Goal: Use online tool/utility: Use online tool/utility

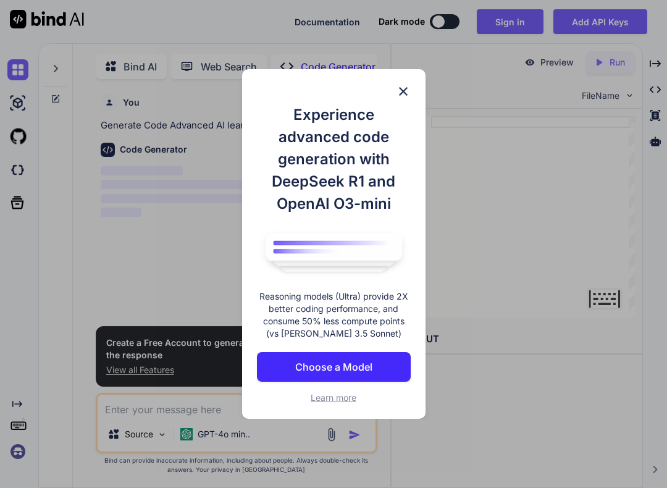
click at [405, 89] on img at bounding box center [403, 91] width 15 height 15
type textarea "x"
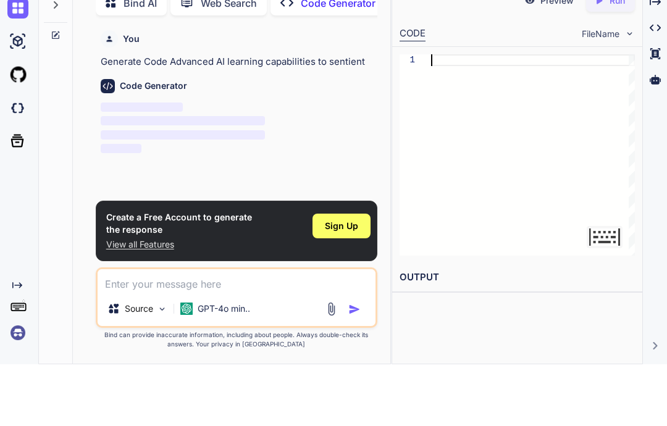
scroll to position [6, 0]
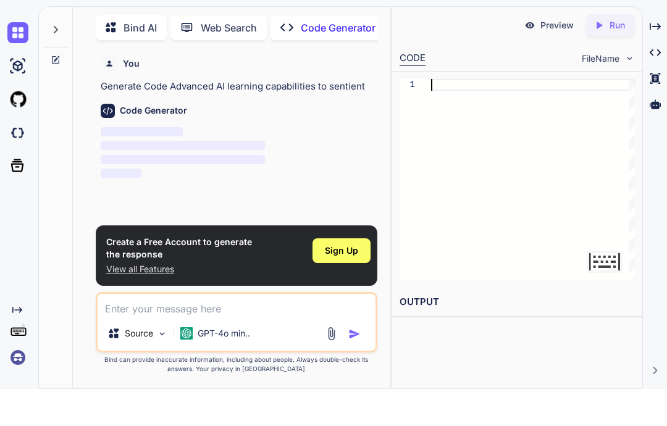
click at [594, 89] on span "FileName" at bounding box center [600, 95] width 38 height 12
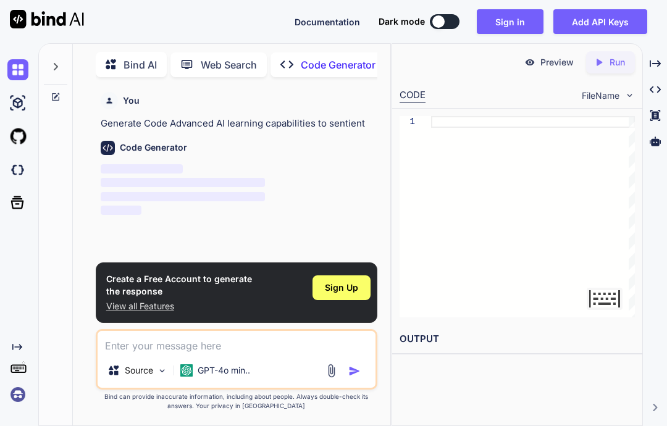
click at [567, 109] on div "1" at bounding box center [517, 217] width 250 height 216
click at [565, 116] on div at bounding box center [533, 122] width 204 height 12
type textarea "hello"
click at [609, 288] on textarea at bounding box center [604, 299] width 36 height 22
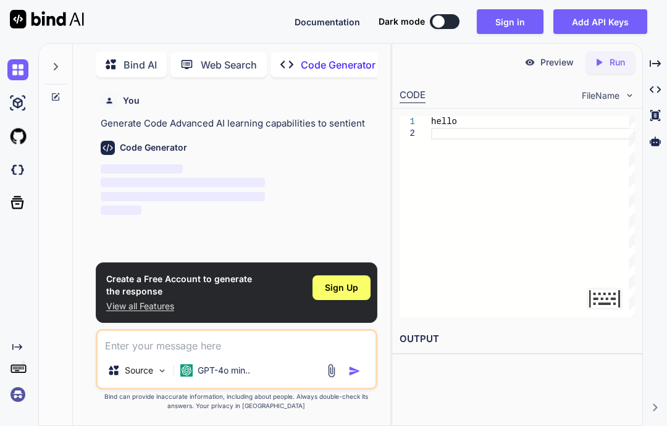
click at [615, 56] on p "Run" at bounding box center [616, 62] width 15 height 12
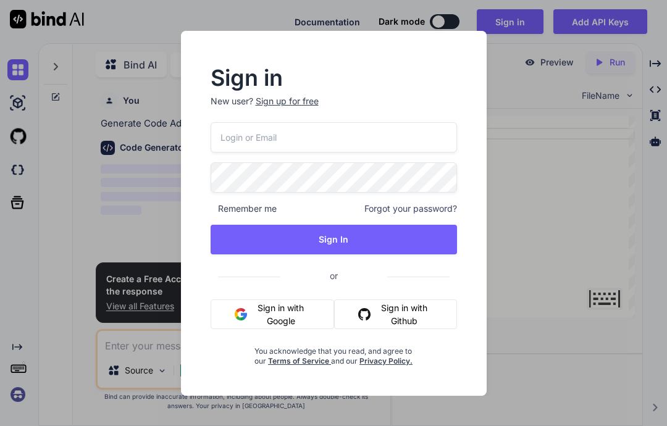
click at [562, 135] on div "Sign in New user? Sign up for free Remember me Forgot your password? Sign In or…" at bounding box center [333, 213] width 667 height 426
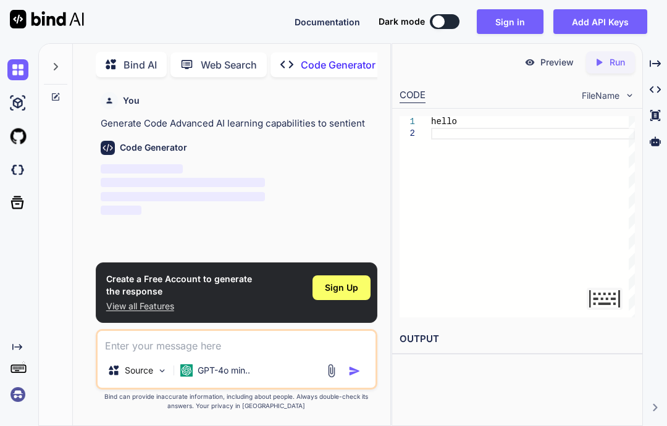
click at [146, 57] on p "Bind AI" at bounding box center [139, 64] width 33 height 15
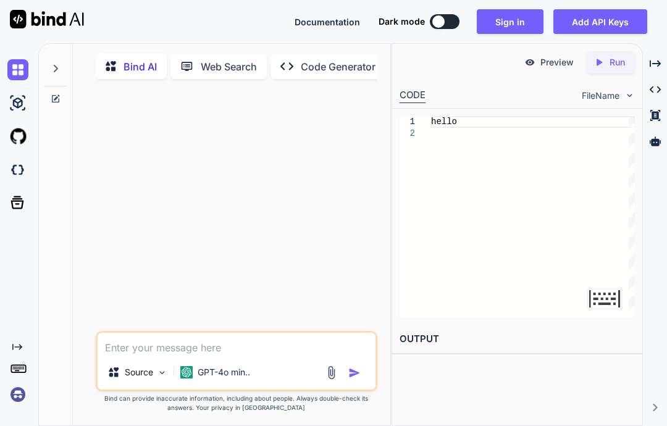
click at [239, 59] on p "Web Search" at bounding box center [229, 66] width 56 height 15
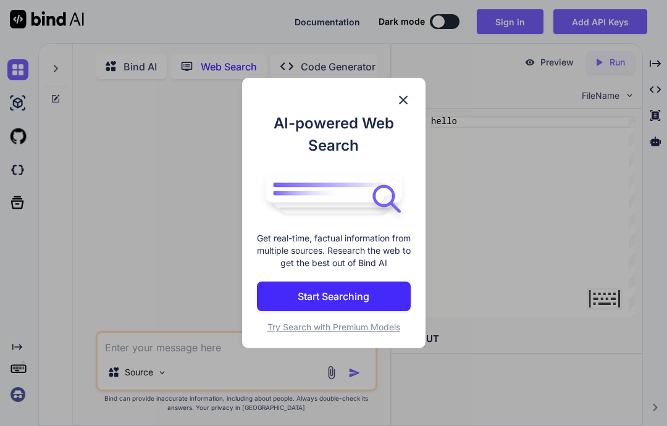
scroll to position [2, 0]
click at [402, 101] on img at bounding box center [403, 100] width 15 height 15
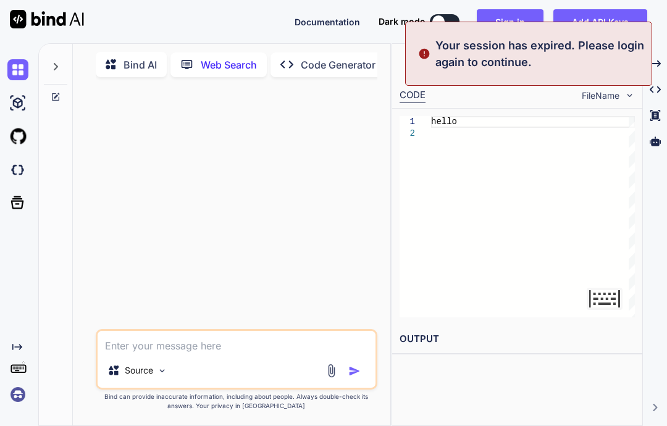
click at [335, 52] on div "Created with Pixso. Code Generator" at bounding box center [327, 64] width 115 height 25
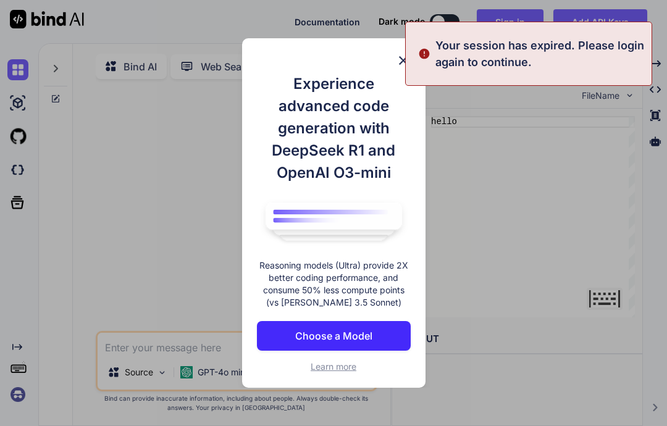
click at [393, 114] on h1 "Experience advanced code generation with DeepSeek R1 and OpenAI O3-mini" at bounding box center [334, 128] width 154 height 111
click at [386, 107] on h1 "Experience advanced code generation with DeepSeek R1 and OpenAI O3-mini" at bounding box center [334, 128] width 154 height 111
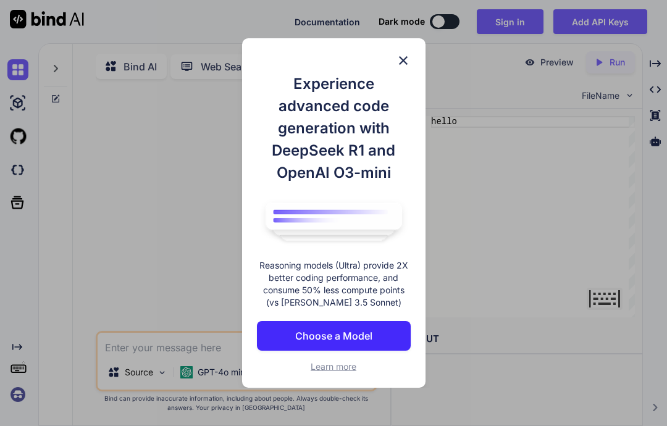
click at [635, 78] on div "Experience advanced code generation with DeepSeek R1 and OpenAI O3-mini Reasoni…" at bounding box center [333, 213] width 667 height 426
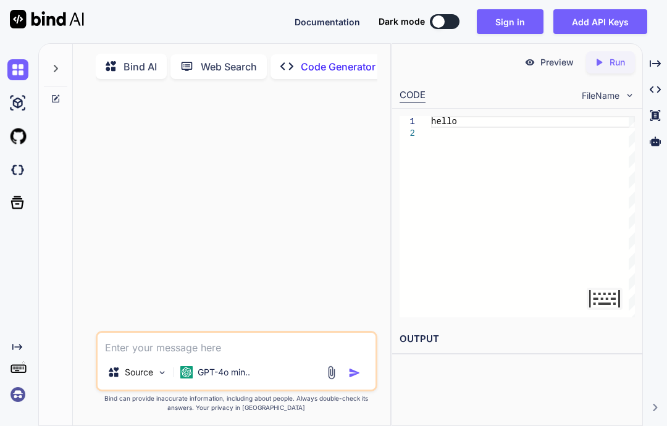
scroll to position [49, 0]
click at [15, 93] on img at bounding box center [17, 103] width 21 height 21
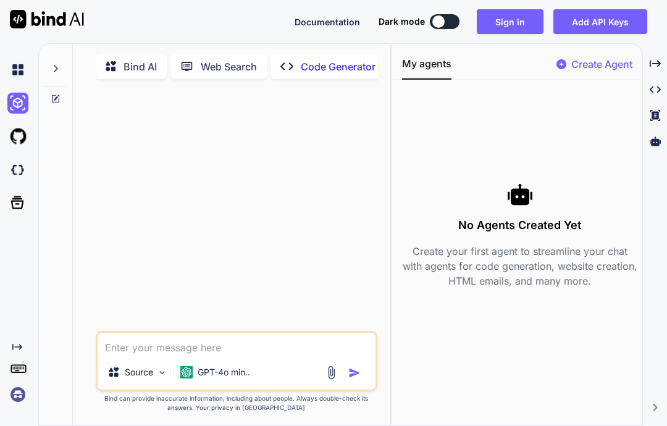
click at [21, 159] on img at bounding box center [17, 169] width 21 height 21
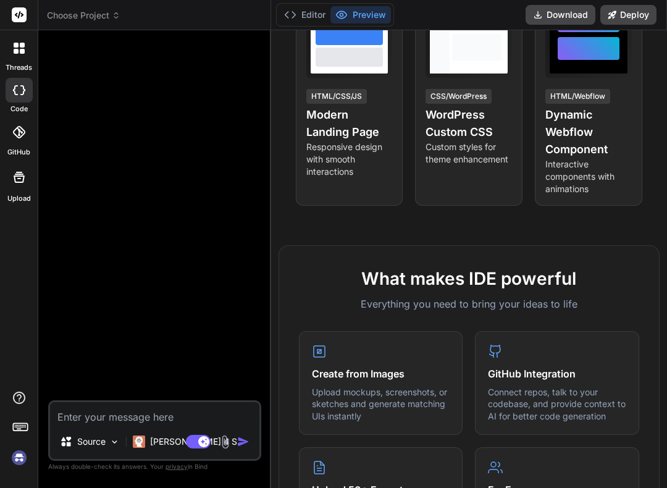
type textarea "x"
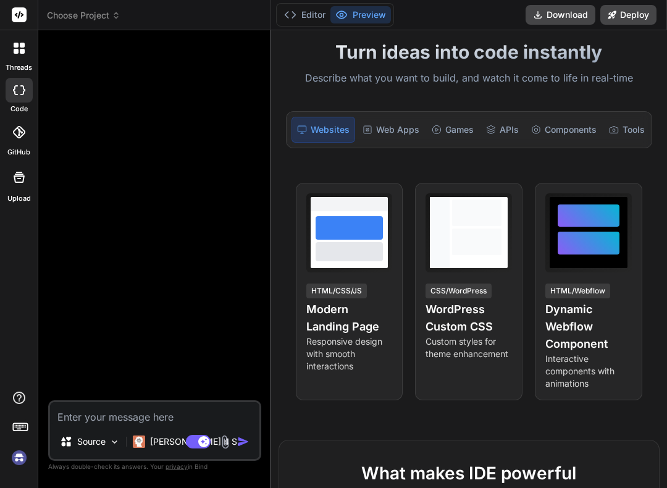
scroll to position [75, 0]
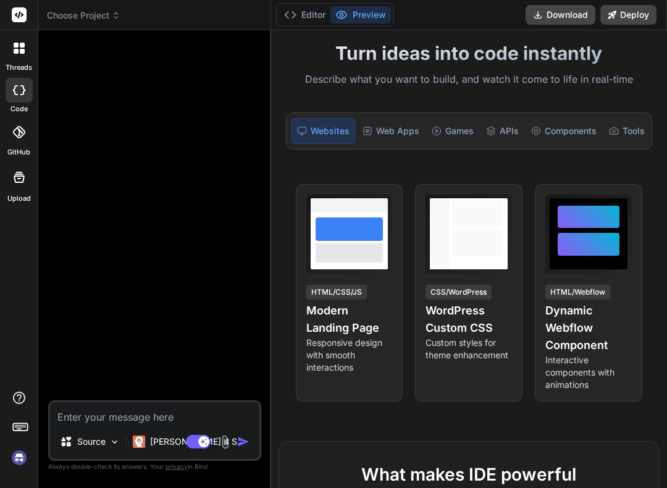
click at [615, 124] on div "Tools" at bounding box center [627, 131] width 46 height 26
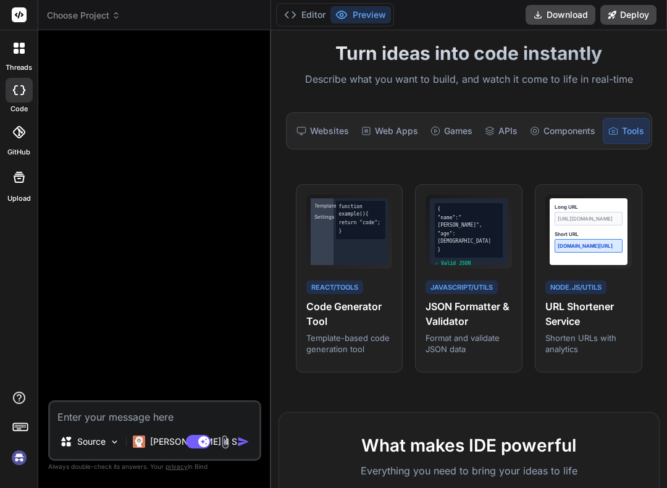
click at [567, 130] on div "Components" at bounding box center [562, 131] width 75 height 26
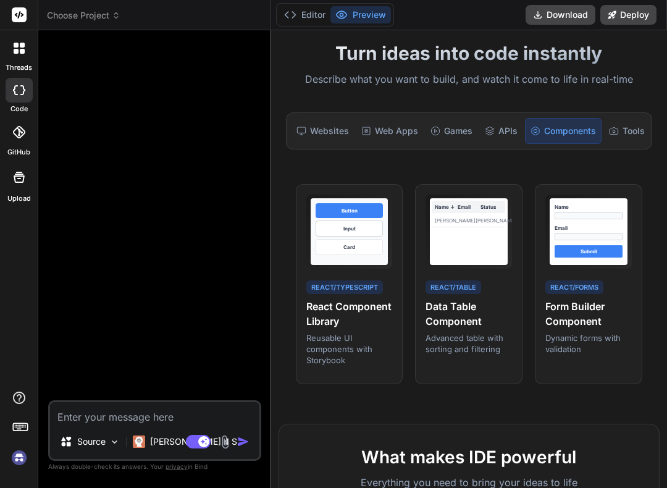
click at [497, 136] on div "APIs" at bounding box center [501, 131] width 43 height 26
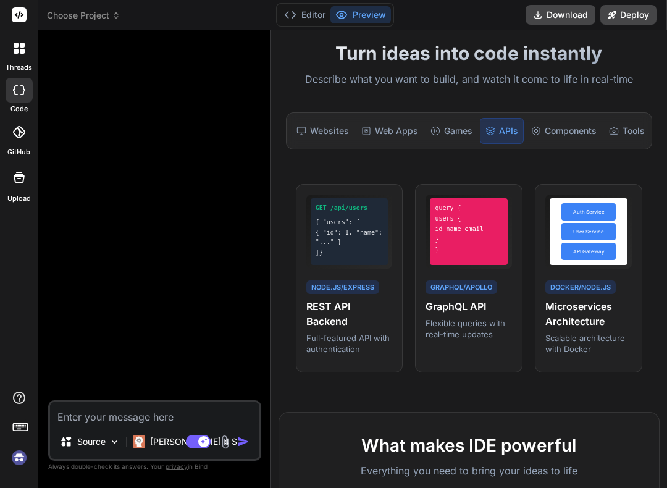
click at [438, 133] on icon at bounding box center [435, 131] width 10 height 10
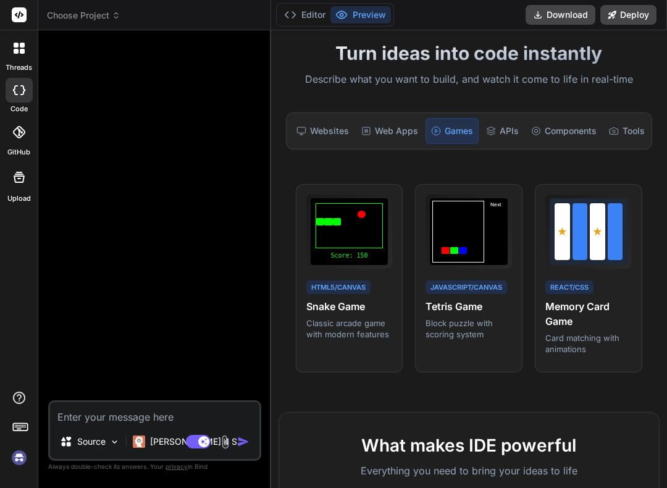
click at [402, 133] on div "Web Apps" at bounding box center [389, 131] width 67 height 26
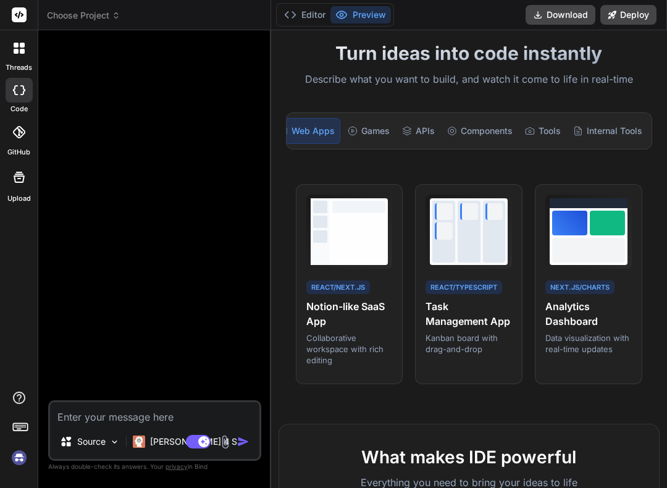
click at [576, 128] on icon at bounding box center [578, 131] width 10 height 10
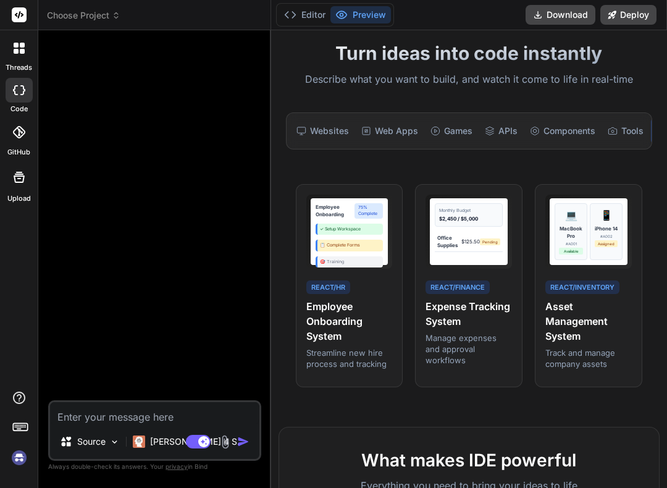
scroll to position [0, 0]
click at [376, 130] on div "Web Apps" at bounding box center [389, 131] width 67 height 26
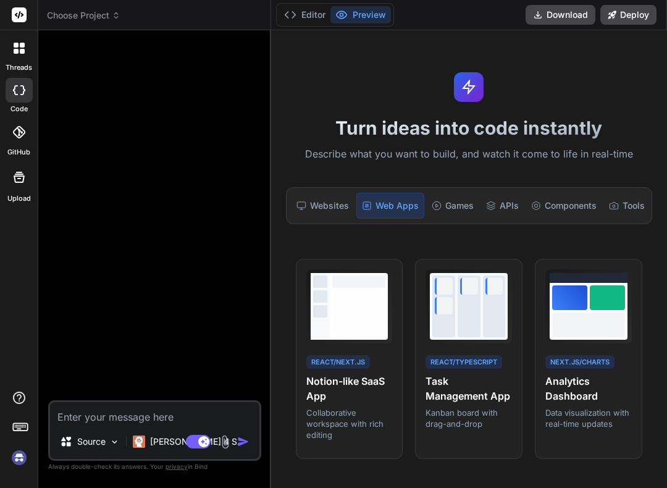
click at [320, 200] on div "Websites" at bounding box center [322, 206] width 62 height 26
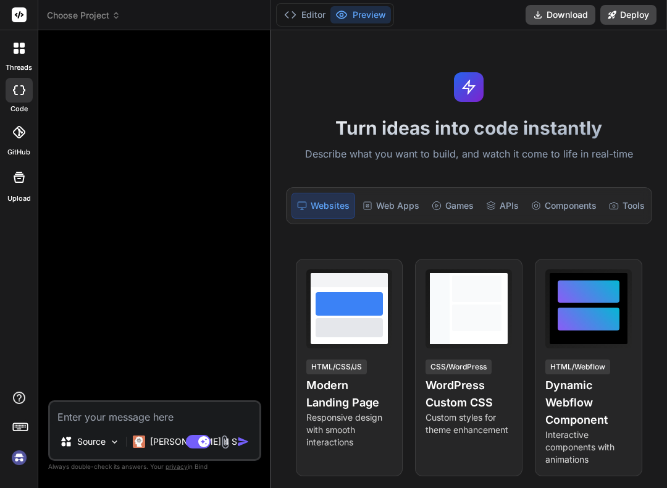
click at [327, 207] on div "Websites" at bounding box center [323, 206] width 64 height 26
click at [588, 182] on div "Turn ideas into code instantly Describe what you want to build, and watch it co…" at bounding box center [469, 258] width 396 height 457
click at [27, 138] on div at bounding box center [19, 132] width 27 height 27
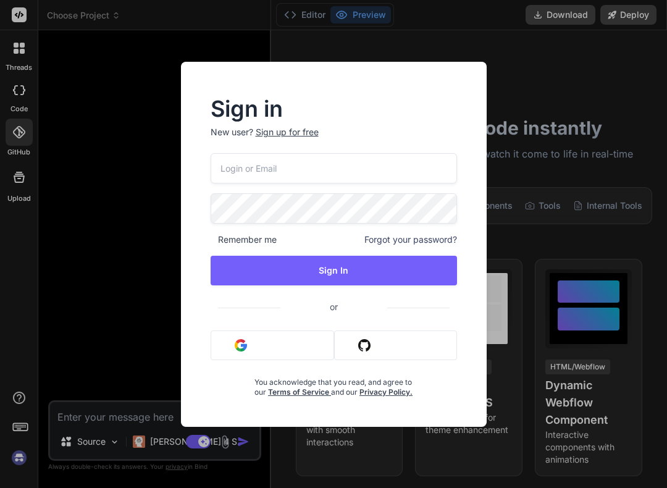
click at [538, 170] on div "Sign in New user? Sign up for free Remember me Forgot your password? Sign In or…" at bounding box center [333, 244] width 667 height 488
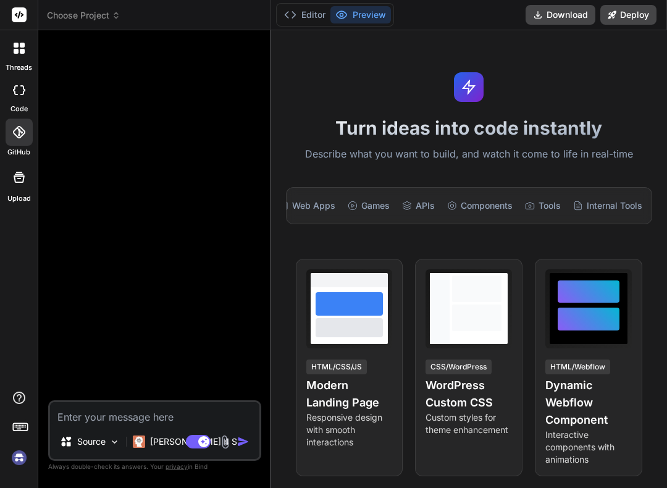
click at [25, 48] on div at bounding box center [19, 48] width 26 height 26
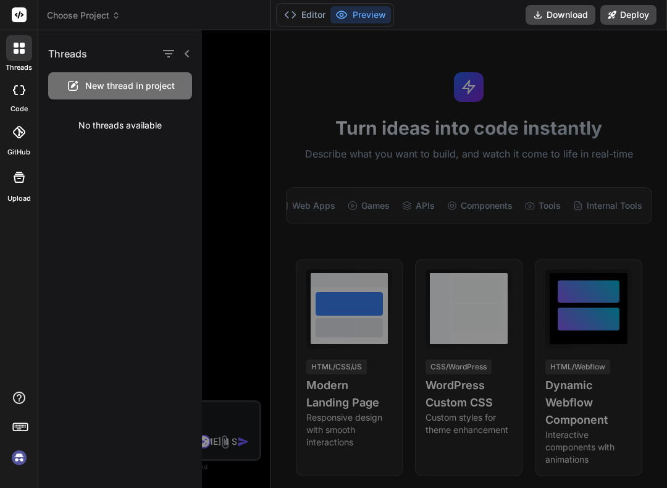
click at [586, 135] on div at bounding box center [453, 258] width 503 height 457
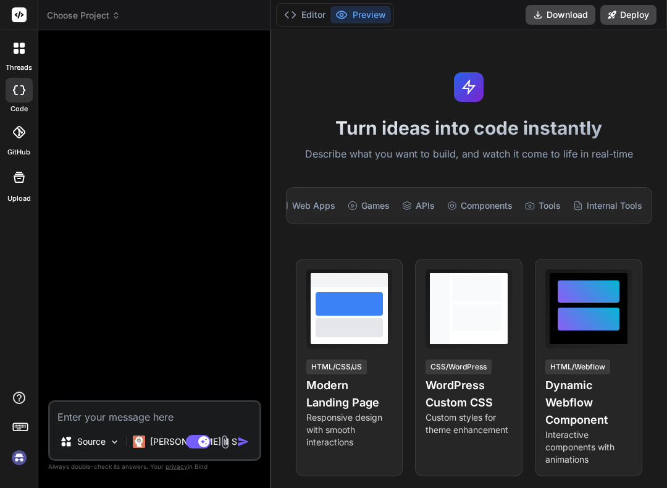
click at [318, 11] on button "Editor" at bounding box center [304, 14] width 51 height 17
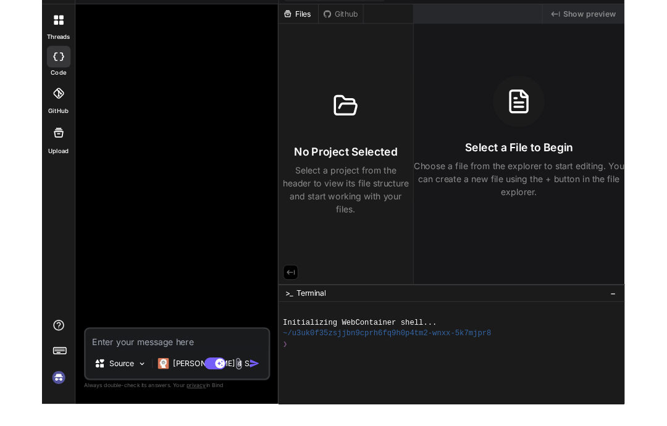
scroll to position [12, 0]
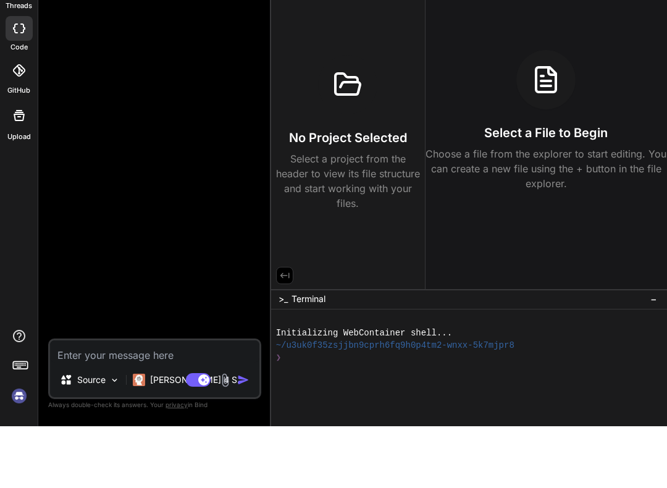
click at [67, 190] on div at bounding box center [156, 220] width 210 height 360
click at [244, 429] on div "Source Claude 4 S.." at bounding box center [154, 444] width 209 height 30
click at [175, 402] on textarea at bounding box center [154, 413] width 209 height 22
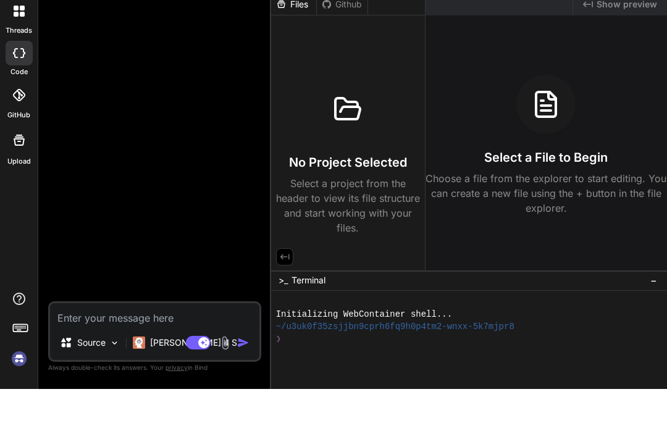
type textarea "Adv"
type textarea "x"
type textarea "Advan"
type textarea "x"
type textarea "Advance"
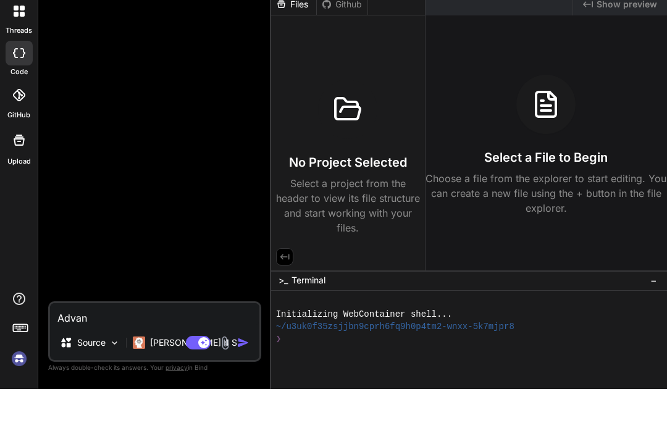
type textarea "x"
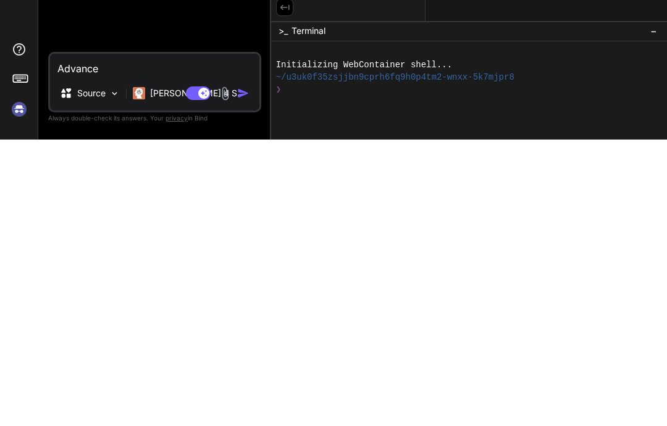
type textarea "Advanced"
type textarea "x"
type textarea "Advanced third in"
type textarea "x"
type textarea "Advanced third in cap"
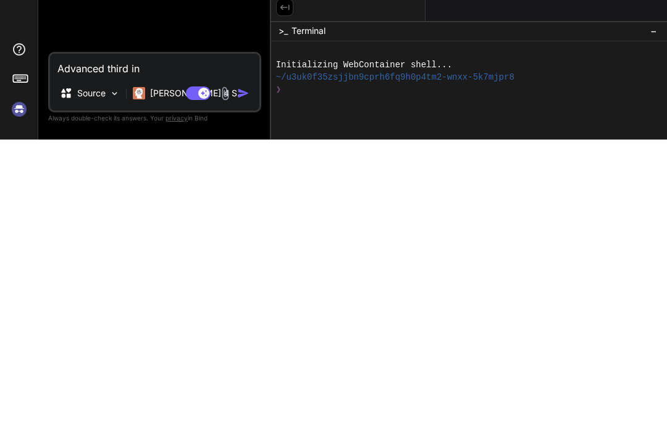
type textarea "x"
type textarea "Advanced third in capabilities"
type textarea "x"
type textarea "Advanced third in capabilities to"
type textarea "x"
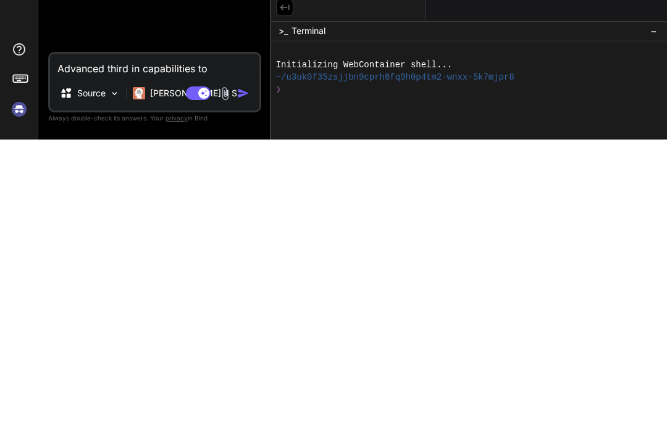
type textarea "Advanced third in capabilities sentient"
type textarea "x"
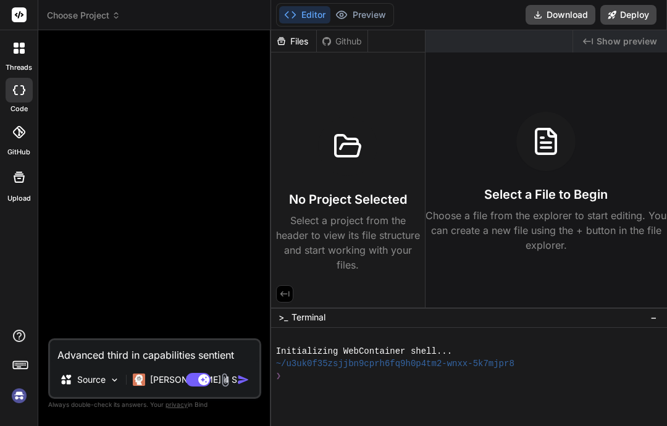
type textarea "Advanced third in capabilities sentient"
click at [246, 383] on img "button" at bounding box center [243, 379] width 12 height 12
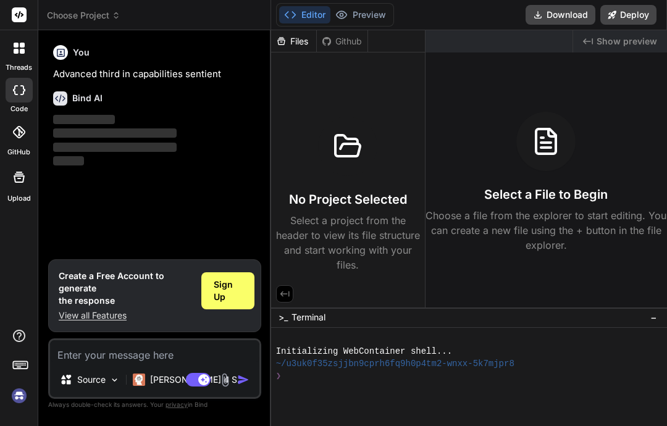
scroll to position [40, 0]
click at [73, 128] on span "‌" at bounding box center [114, 132] width 123 height 9
click at [71, 91] on div "Bind AI" at bounding box center [156, 98] width 206 height 14
click at [375, 382] on div at bounding box center [463, 388] width 375 height 12
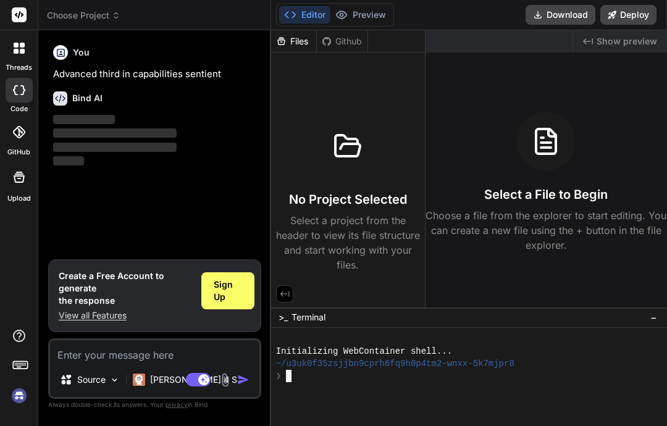
click at [606, 112] on div "Select a File to Begin Choose a file from the explorer to start editing. You ca…" at bounding box center [545, 182] width 241 height 141
click at [4, 73] on div "code" at bounding box center [19, 93] width 38 height 41
click at [19, 78] on div at bounding box center [19, 90] width 27 height 25
click at [19, 85] on icon at bounding box center [19, 90] width 12 height 10
click at [22, 126] on icon at bounding box center [19, 132] width 12 height 12
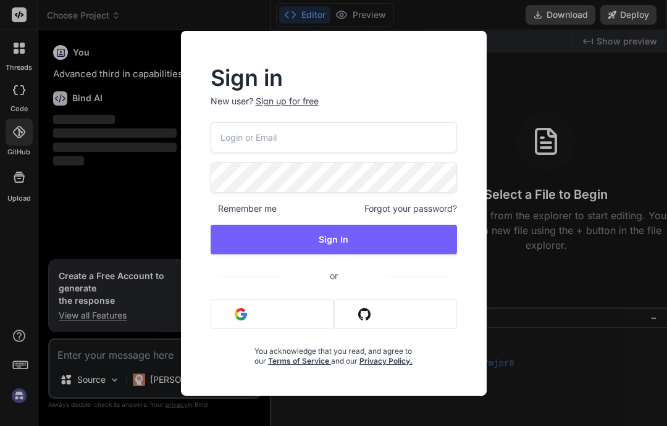
click at [541, 158] on div "Sign in New user? Sign up for free Remember me Forgot your password? Sign In or…" at bounding box center [333, 213] width 667 height 426
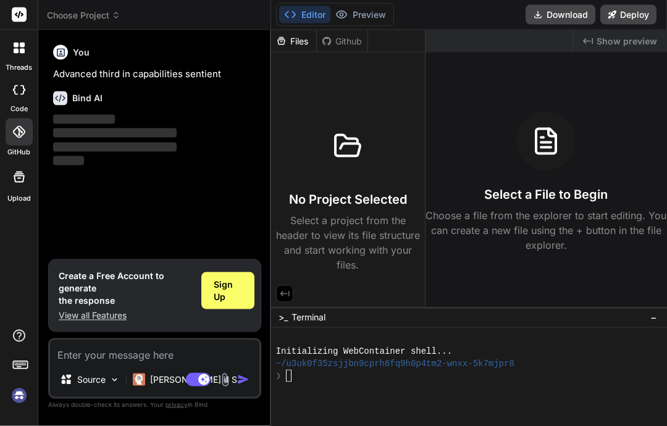
scroll to position [7, 0]
click at [10, 37] on div at bounding box center [19, 48] width 26 height 26
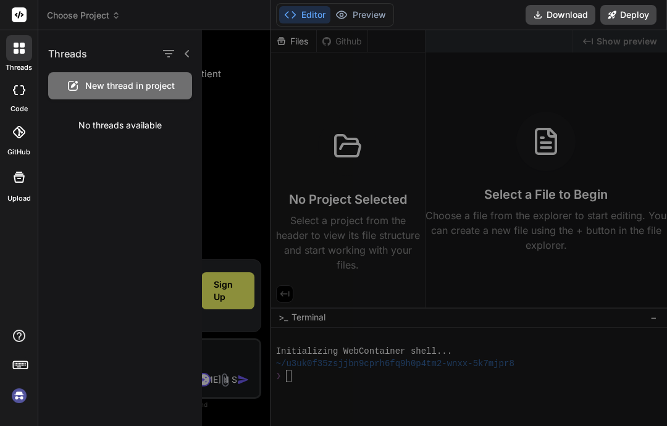
click at [7, 73] on div "code" at bounding box center [19, 93] width 38 height 41
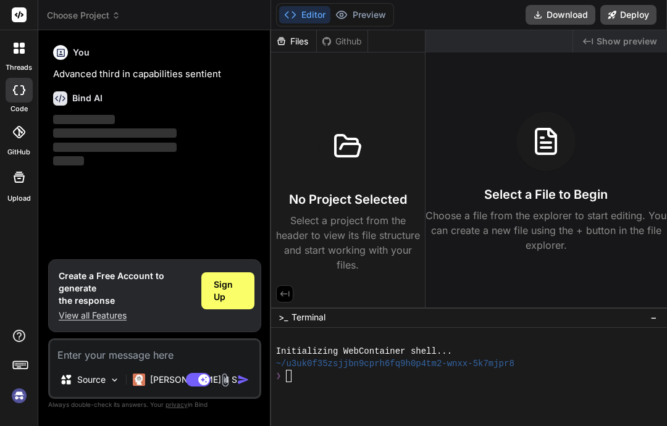
click at [368, 7] on button "Preview" at bounding box center [360, 14] width 60 height 17
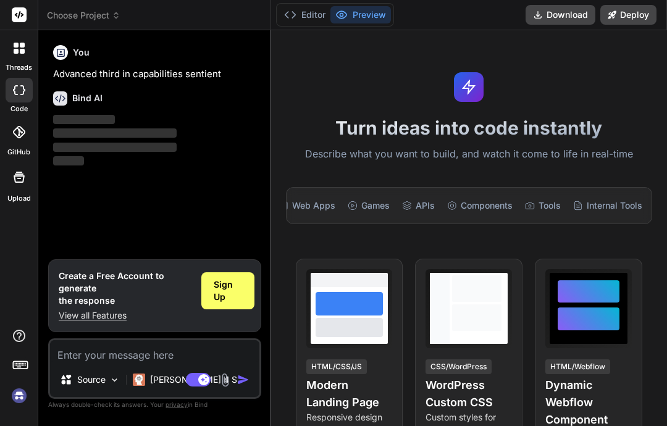
click at [307, 16] on button "Editor" at bounding box center [304, 14] width 51 height 17
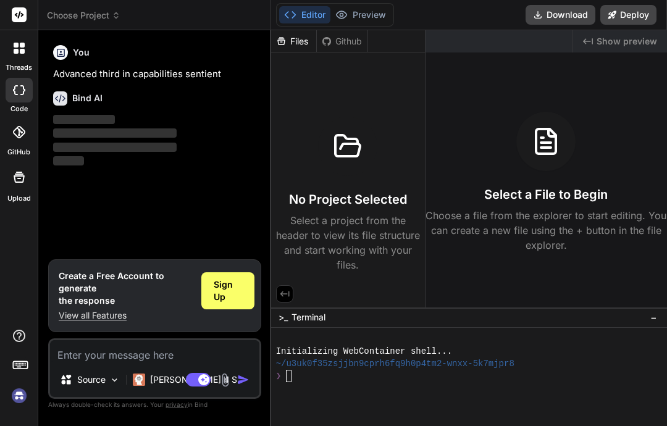
click at [347, 204] on div "No Project Selected Select a project from the header to view its file structure…" at bounding box center [348, 195] width 144 height 156
click at [432, 370] on span "~/u3uk0f35zsjjbn9cprh6fq9h0p4tm2-wnxx-5k7mjpr8" at bounding box center [395, 363] width 238 height 12
click at [549, 112] on div at bounding box center [545, 141] width 59 height 59
click at [354, 177] on div "No Project Selected Select a project from the header to view its file structure…" at bounding box center [348, 195] width 144 height 156
click at [101, 131] on p "‌" at bounding box center [156, 134] width 206 height 14
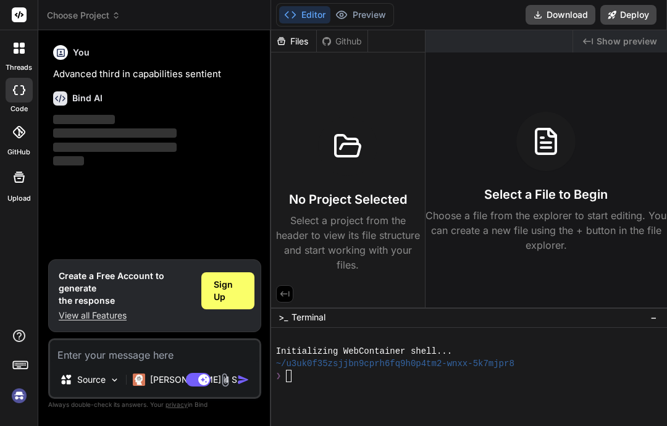
scroll to position [49, 0]
click at [243, 376] on img "button" at bounding box center [243, 379] width 12 height 12
click at [244, 380] on img "button" at bounding box center [243, 379] width 12 height 12
click at [152, 380] on p "Claude 4 S.." at bounding box center [196, 379] width 92 height 12
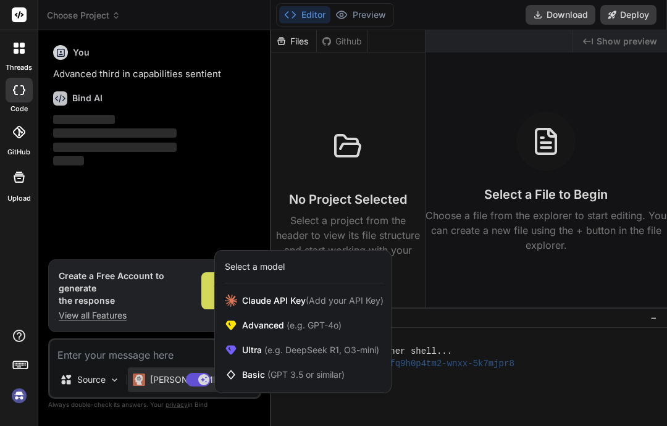
click at [277, 365] on div "Basic (GPT 3.5 or similar)" at bounding box center [303, 374] width 176 height 25
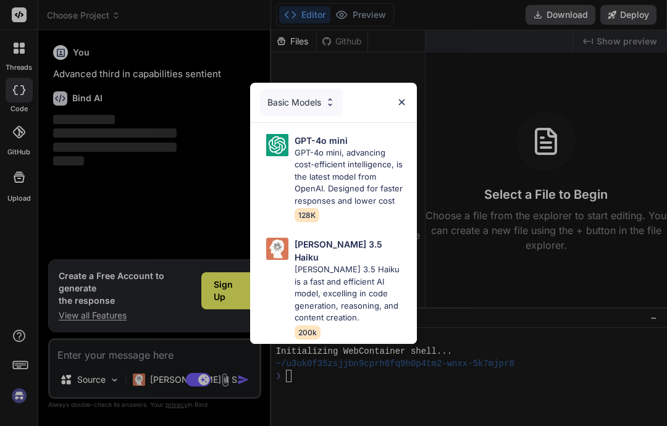
click at [409, 100] on div "Basic Models" at bounding box center [333, 103] width 167 height 40
click at [401, 107] on img at bounding box center [401, 102] width 10 height 10
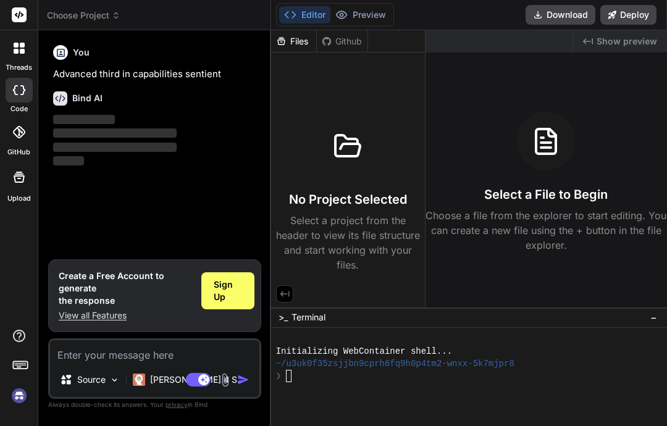
click at [161, 379] on p "Claude 4 S.." at bounding box center [196, 379] width 92 height 12
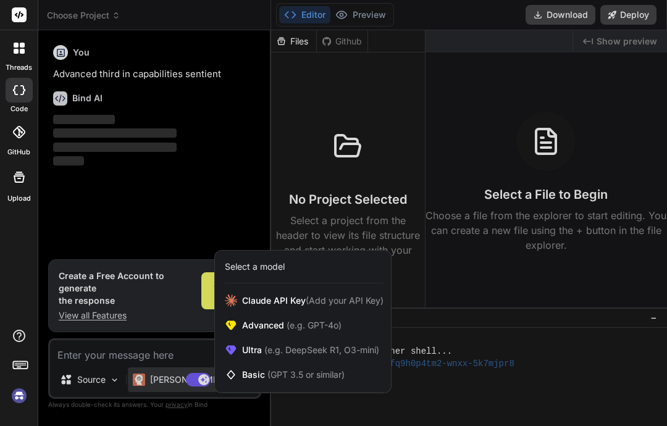
click at [278, 314] on div "Advanced (e.g. GPT-4o)" at bounding box center [303, 325] width 176 height 25
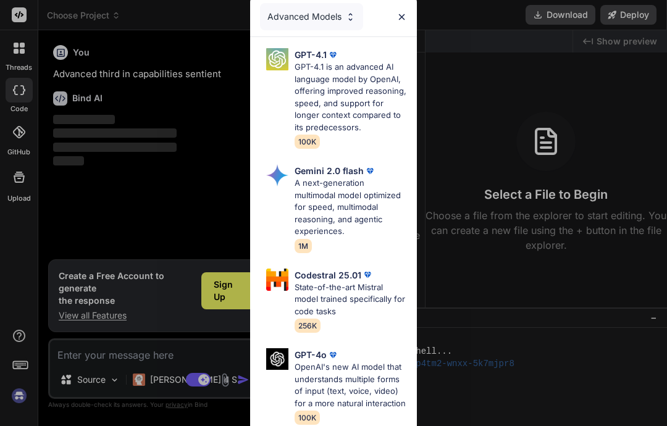
scroll to position [-1, 0]
click at [455, 104] on div "Advanced Models GPT-4.1 GPT-4.1 is an advanced AI language model by OpenAI, off…" at bounding box center [333, 213] width 667 height 426
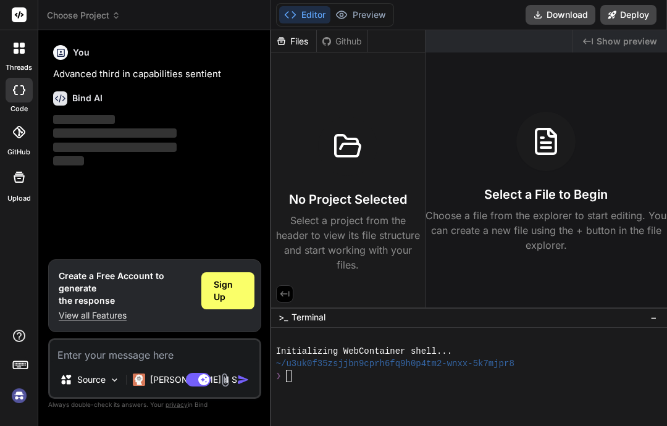
click at [156, 368] on div "Claude 4 S.." at bounding box center [187, 379] width 119 height 25
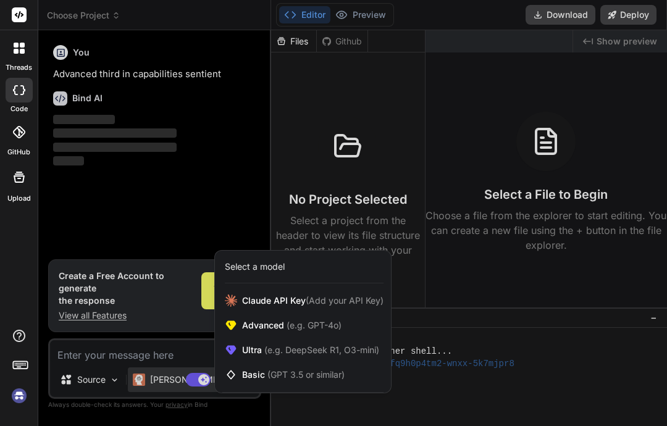
click at [254, 348] on span "Ultra (e.g. DeepSeek R1, O3-mini)" at bounding box center [310, 350] width 137 height 12
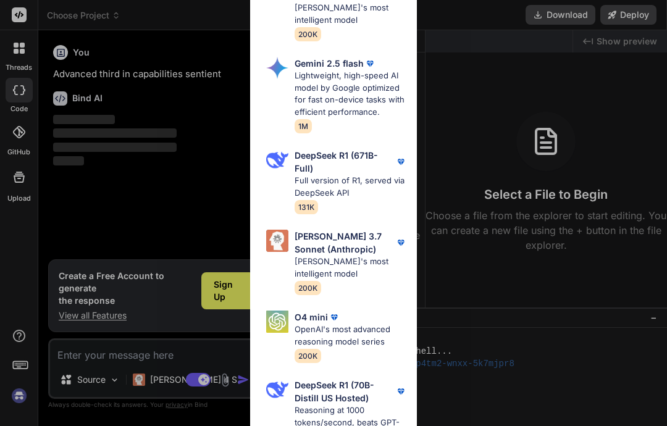
scroll to position [279, 0]
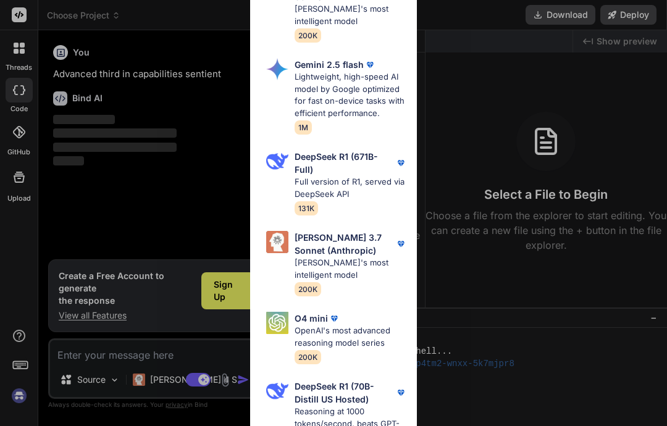
click at [473, 306] on div "Ultra Models Gemini 2.5 Pro Google's advanced multimodal AI model capable of un…" at bounding box center [333, 213] width 667 height 426
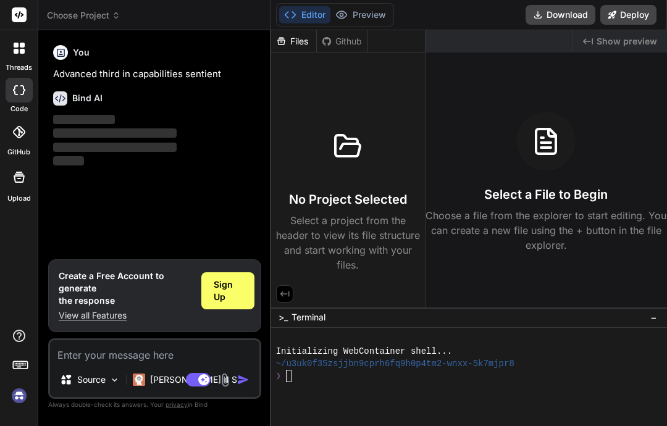
click at [144, 373] on img at bounding box center [139, 379] width 12 height 12
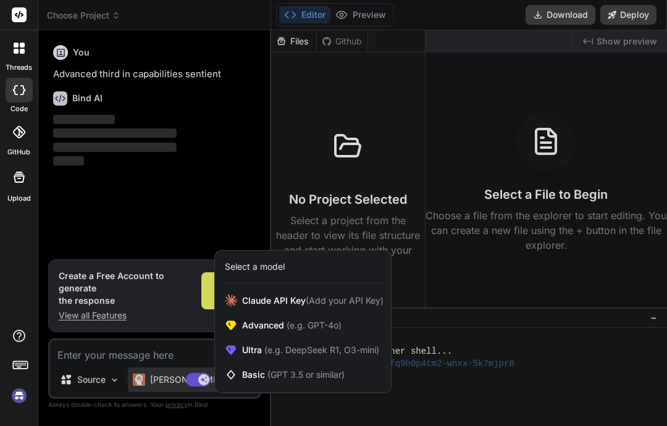
click at [280, 371] on span "(GPT 3.5 or similar)" at bounding box center [305, 374] width 77 height 10
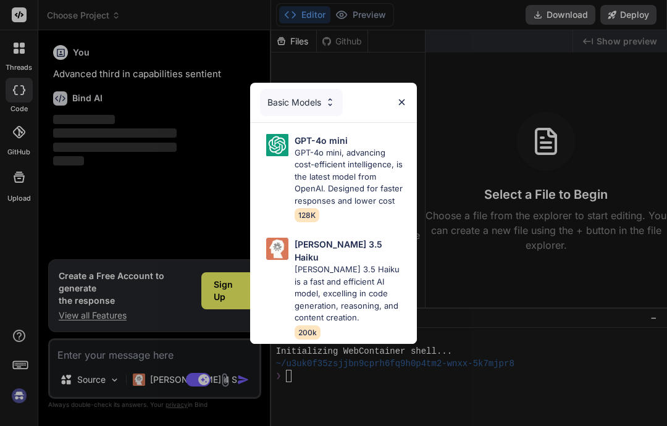
click at [346, 383] on div "Basic Models GPT-4o mini GPT-4o mini, advancing cost-efficient intelligence, is…" at bounding box center [333, 213] width 667 height 426
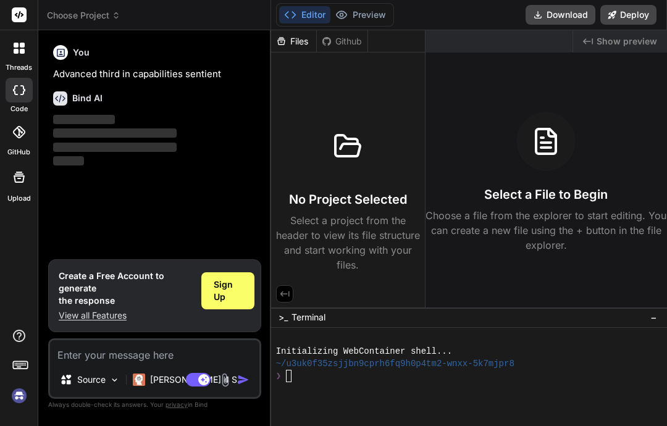
click at [144, 367] on div "Claude 4 S.." at bounding box center [187, 379] width 119 height 25
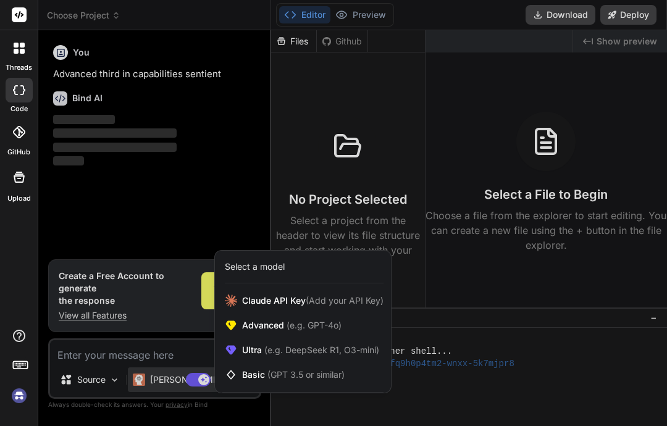
click at [273, 290] on div "Claude API Key (Add your API Key)" at bounding box center [303, 300] width 176 height 25
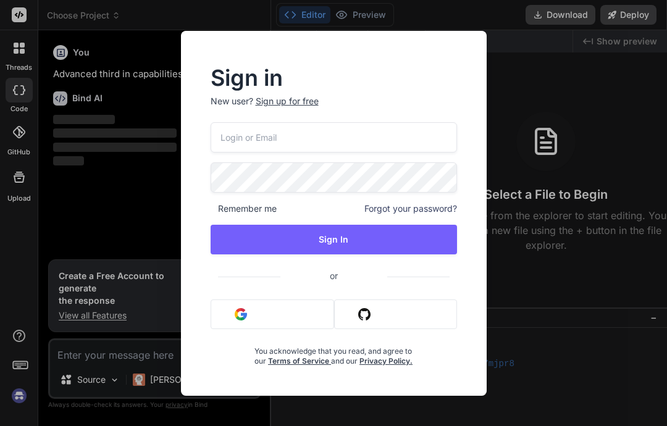
click at [286, 308] on button "Sign in with Google" at bounding box center [272, 314] width 124 height 30
click at [372, 134] on input "email" at bounding box center [333, 137] width 246 height 30
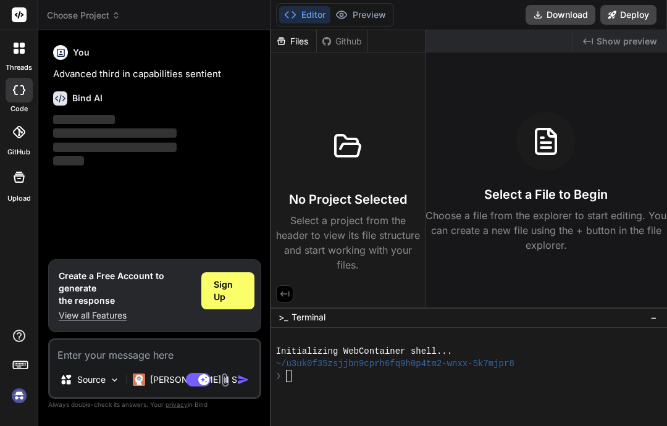
click at [145, 379] on img at bounding box center [139, 379] width 12 height 12
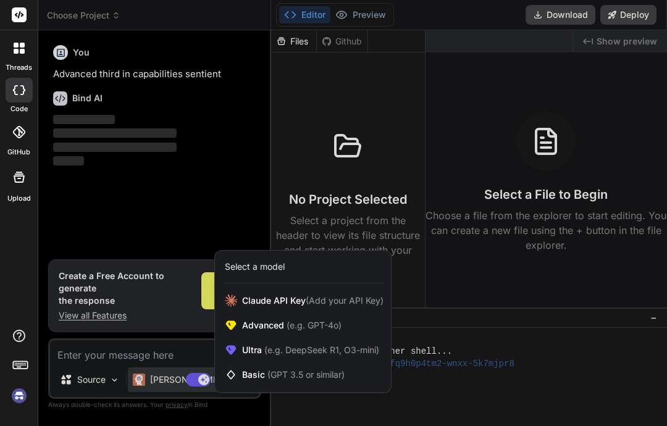
click at [285, 289] on div "Claude API Key (Add your API Key)" at bounding box center [303, 300] width 176 height 25
type textarea "x"
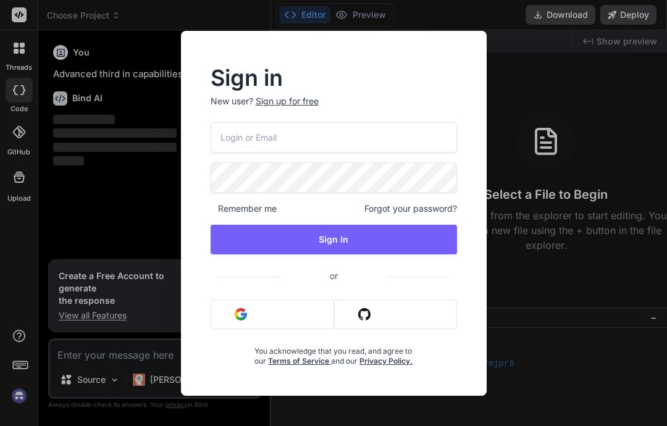
click at [399, 145] on input "email" at bounding box center [333, 137] width 246 height 30
type input "weston.hoff@decaturproud.org"
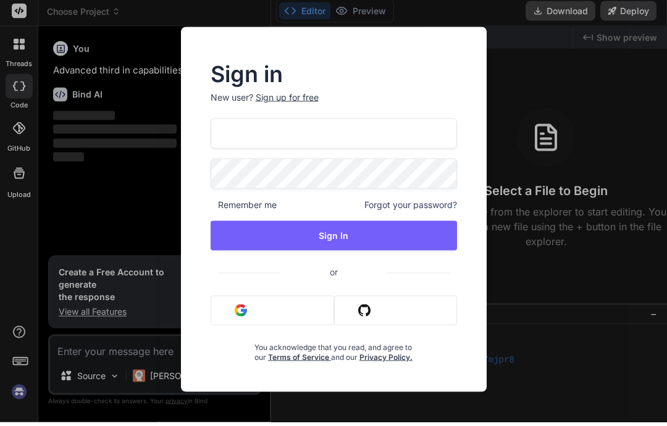
click at [568, 79] on div "Sign in New user? Sign up for free weston.hoff@decaturproud.org Remember me For…" at bounding box center [333, 213] width 667 height 426
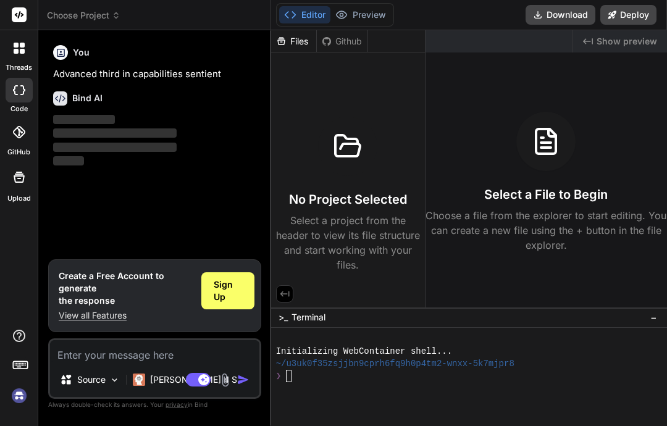
click at [191, 162] on div "You Advanced third in capabilities sentient Bind AI ‌ ‌ ‌ ‌" at bounding box center [156, 149] width 210 height 219
click at [340, 36] on div "Github" at bounding box center [342, 41] width 51 height 12
click at [341, 37] on div "Github" at bounding box center [342, 41] width 51 height 12
click at [20, 46] on icon at bounding box center [22, 45] width 5 height 5
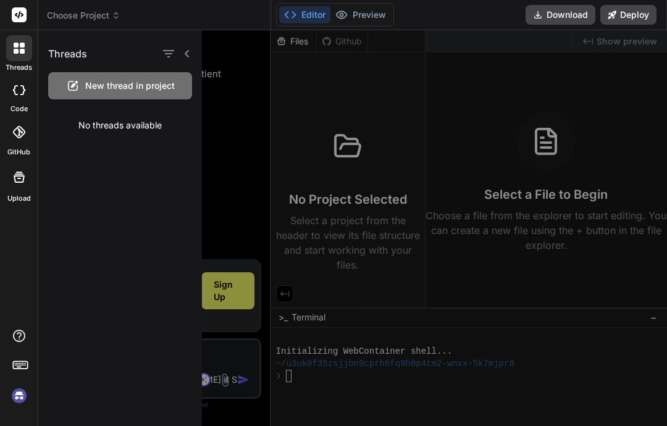
click at [25, 7] on div at bounding box center [19, 15] width 38 height 30
click at [23, 14] on rect at bounding box center [19, 14] width 15 height 15
